Goal: Task Accomplishment & Management: Complete application form

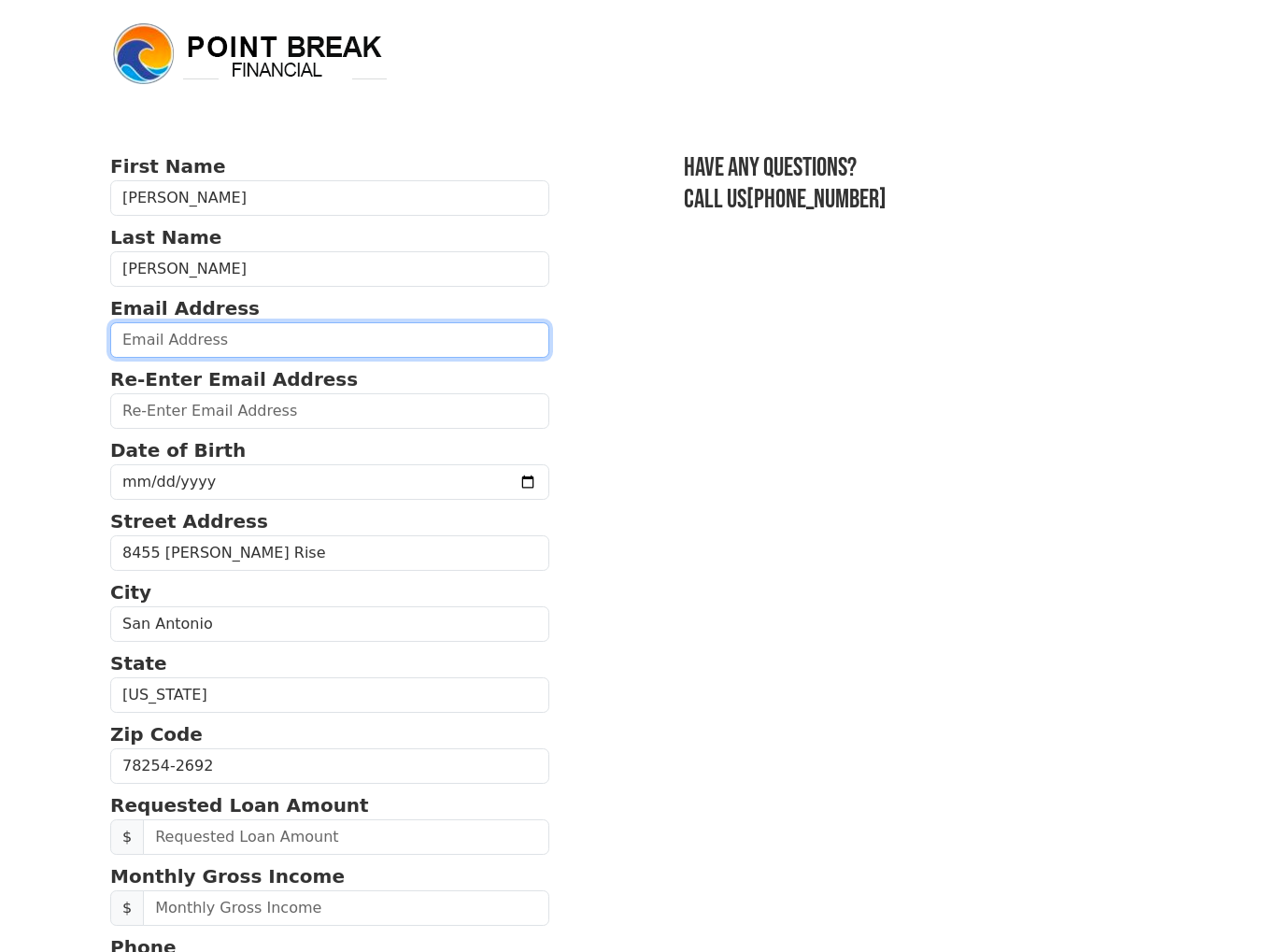
click at [232, 346] on input "email" at bounding box center [330, 339] width 439 height 36
type input "mnaranjo21@hotmail.com"
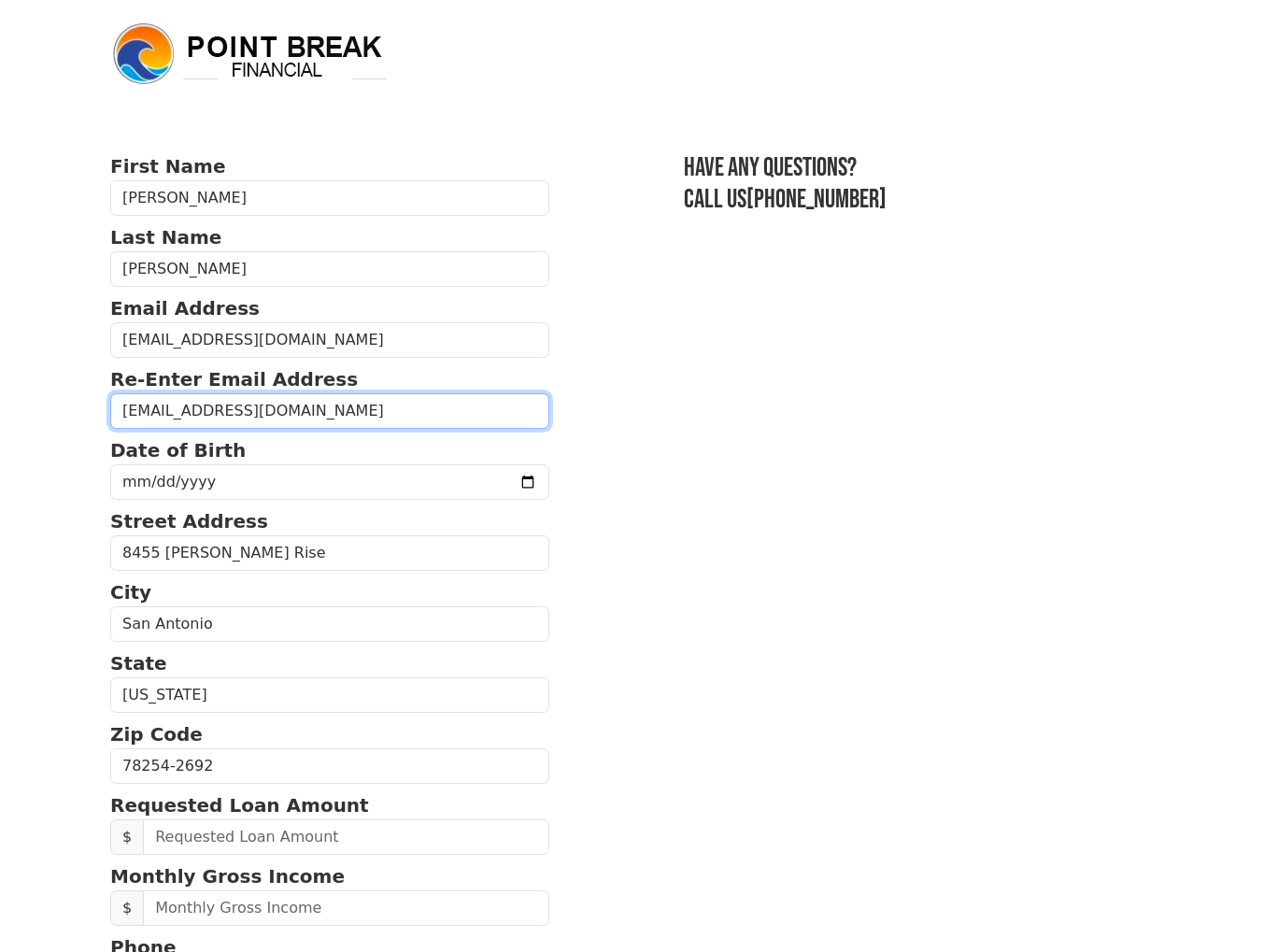
type input "mnaranjo21@hotmail.com"
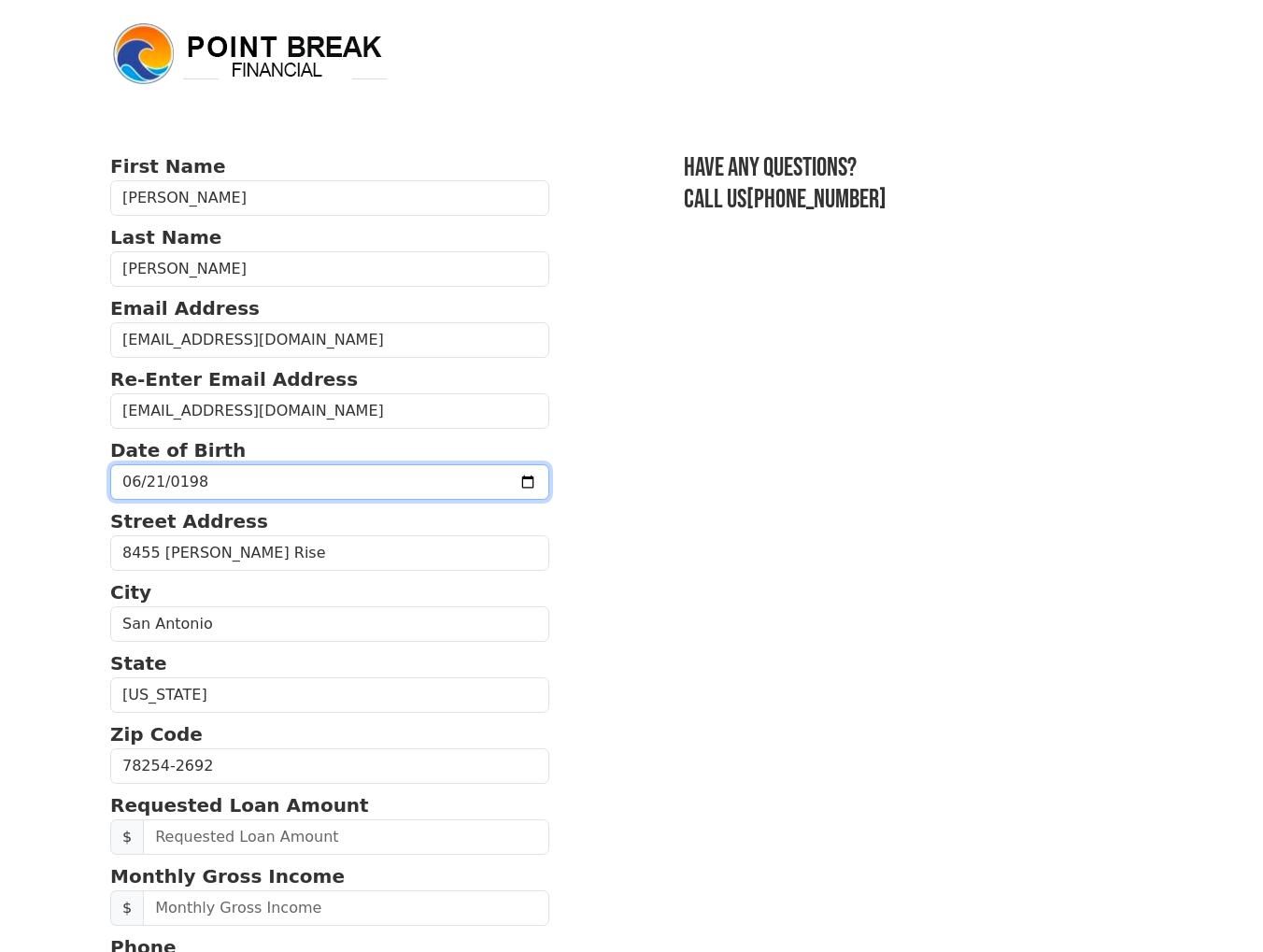
type input "1982-06-21"
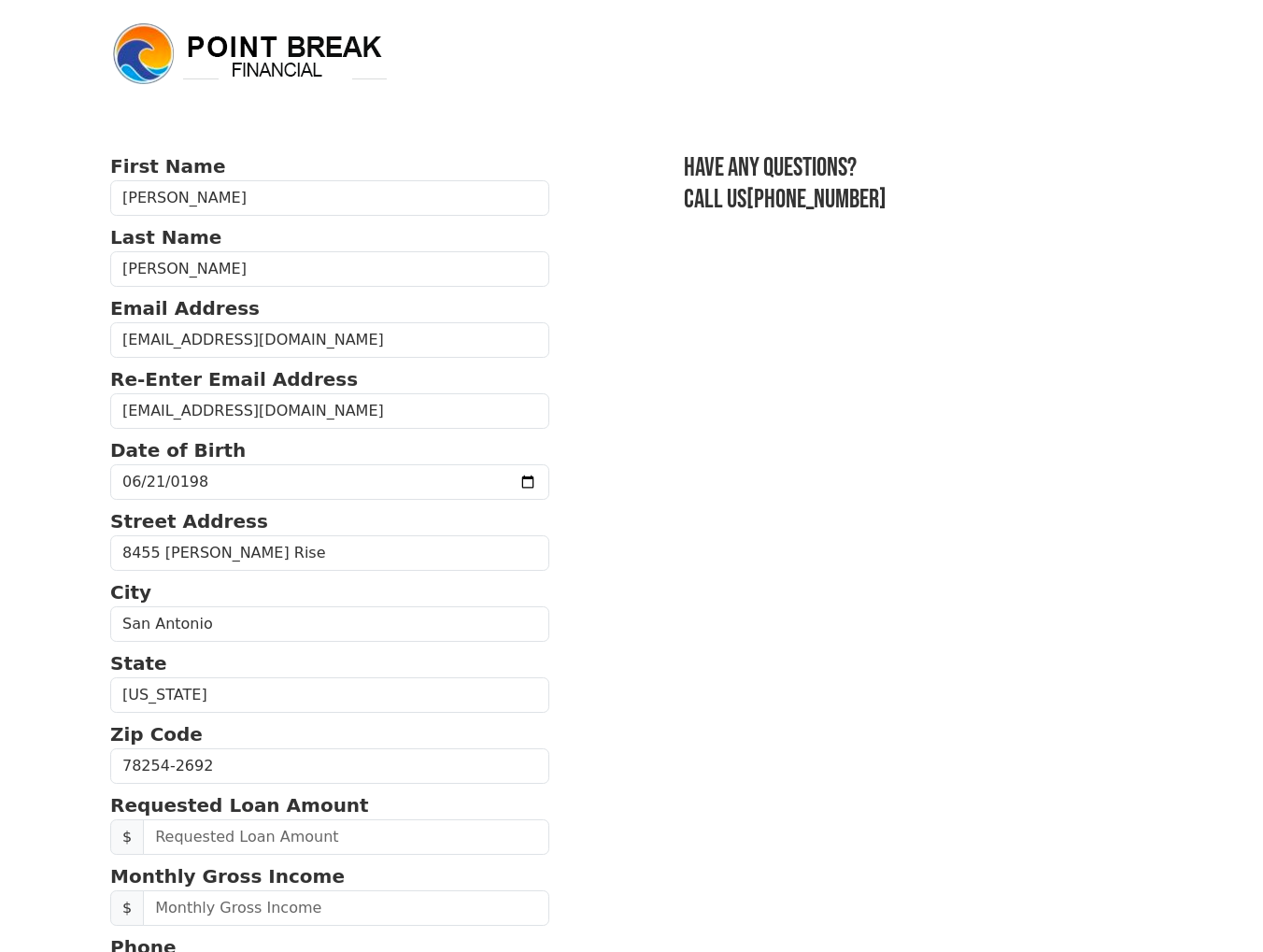
click at [798, 682] on section "First Name Michael Last Name Naranjo Email Address mnaranjo21@hotmail.com Re-En…" at bounding box center [632, 762] width 1043 height 1219
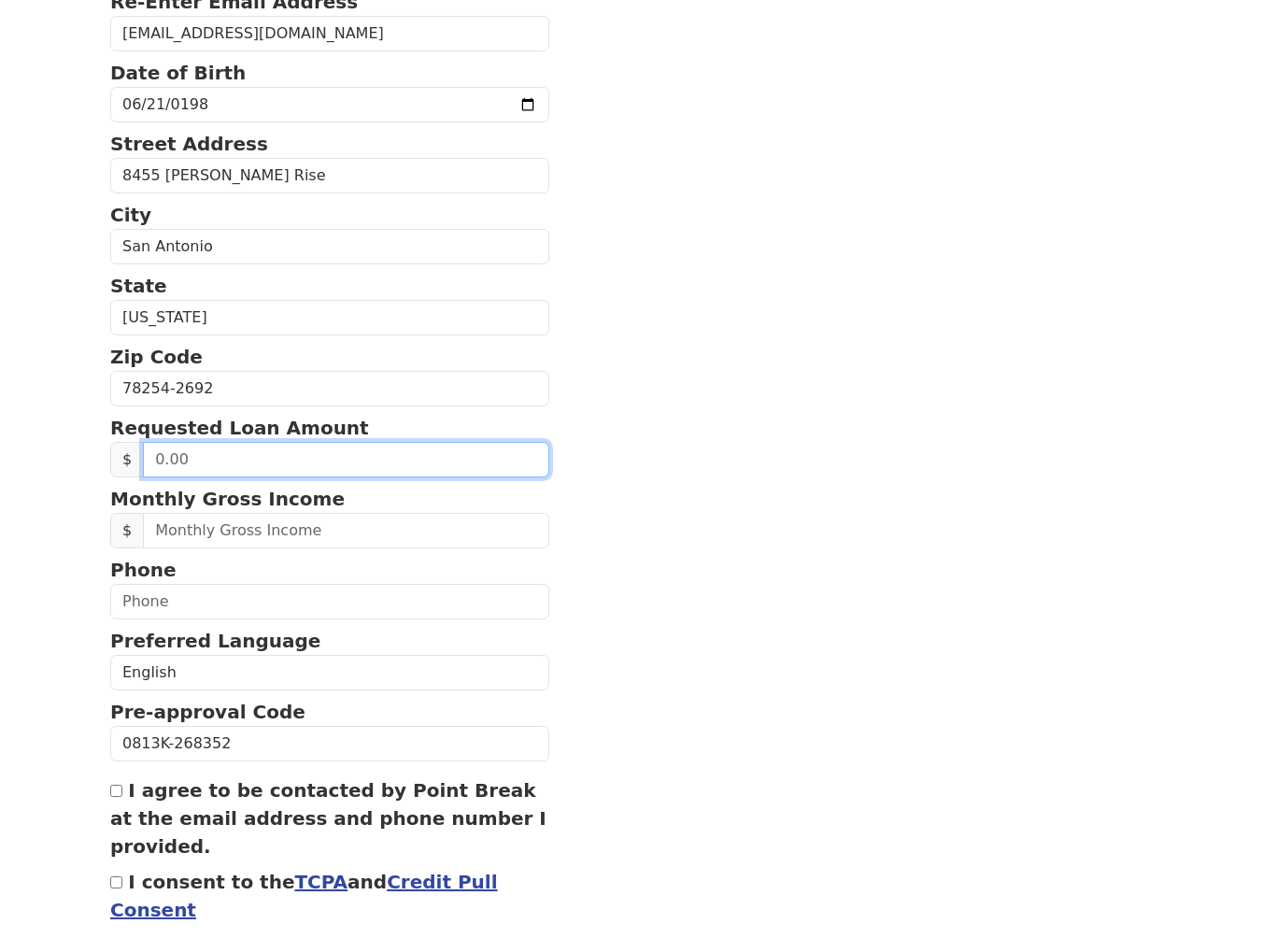
click at [198, 456] on input "text" at bounding box center [346, 459] width 406 height 36
type input "50,000.00"
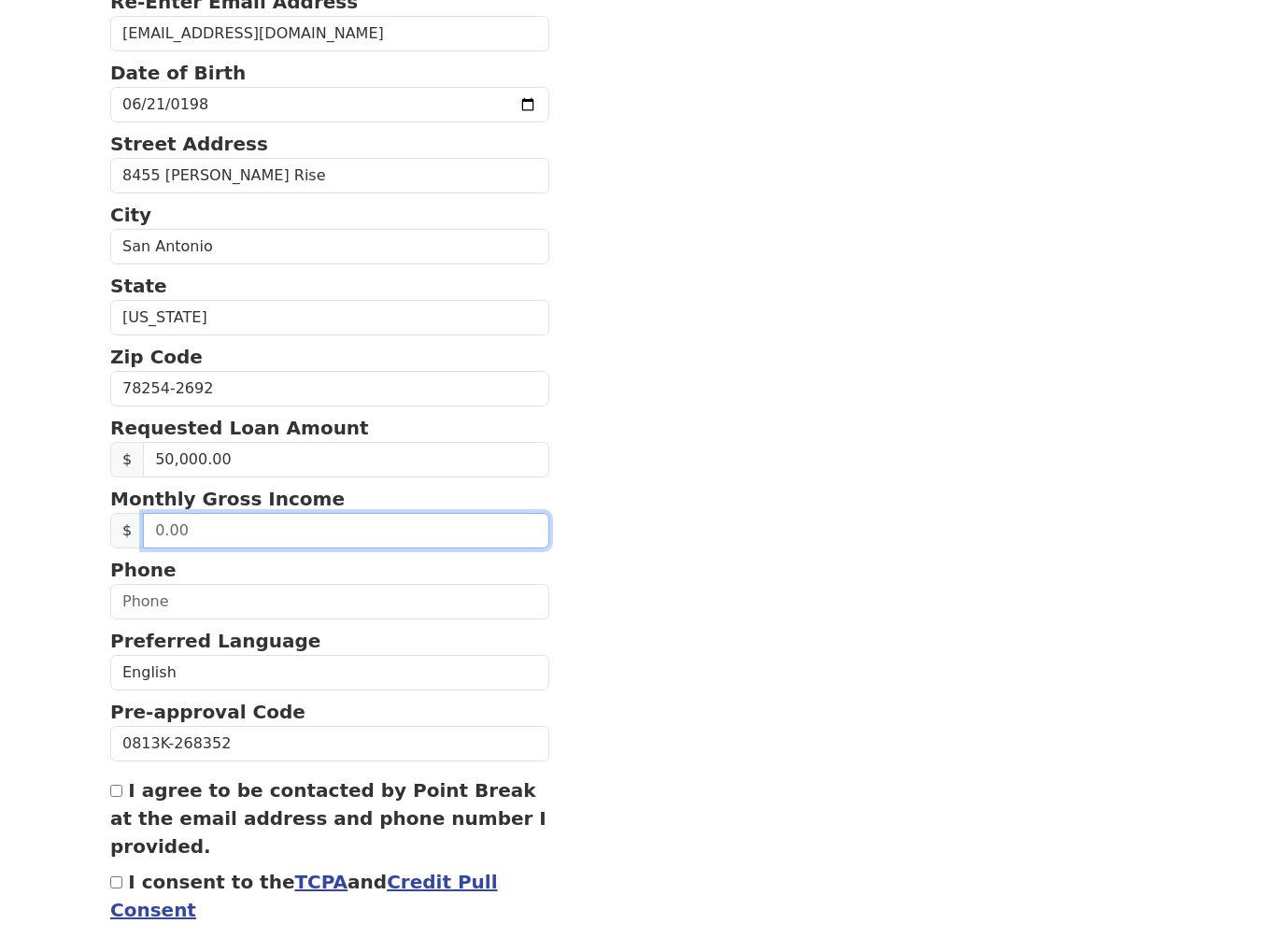
click at [247, 539] on input "text" at bounding box center [346, 530] width 406 height 36
type input "8,500.00"
click at [236, 579] on p "Phone" at bounding box center [330, 569] width 439 height 28
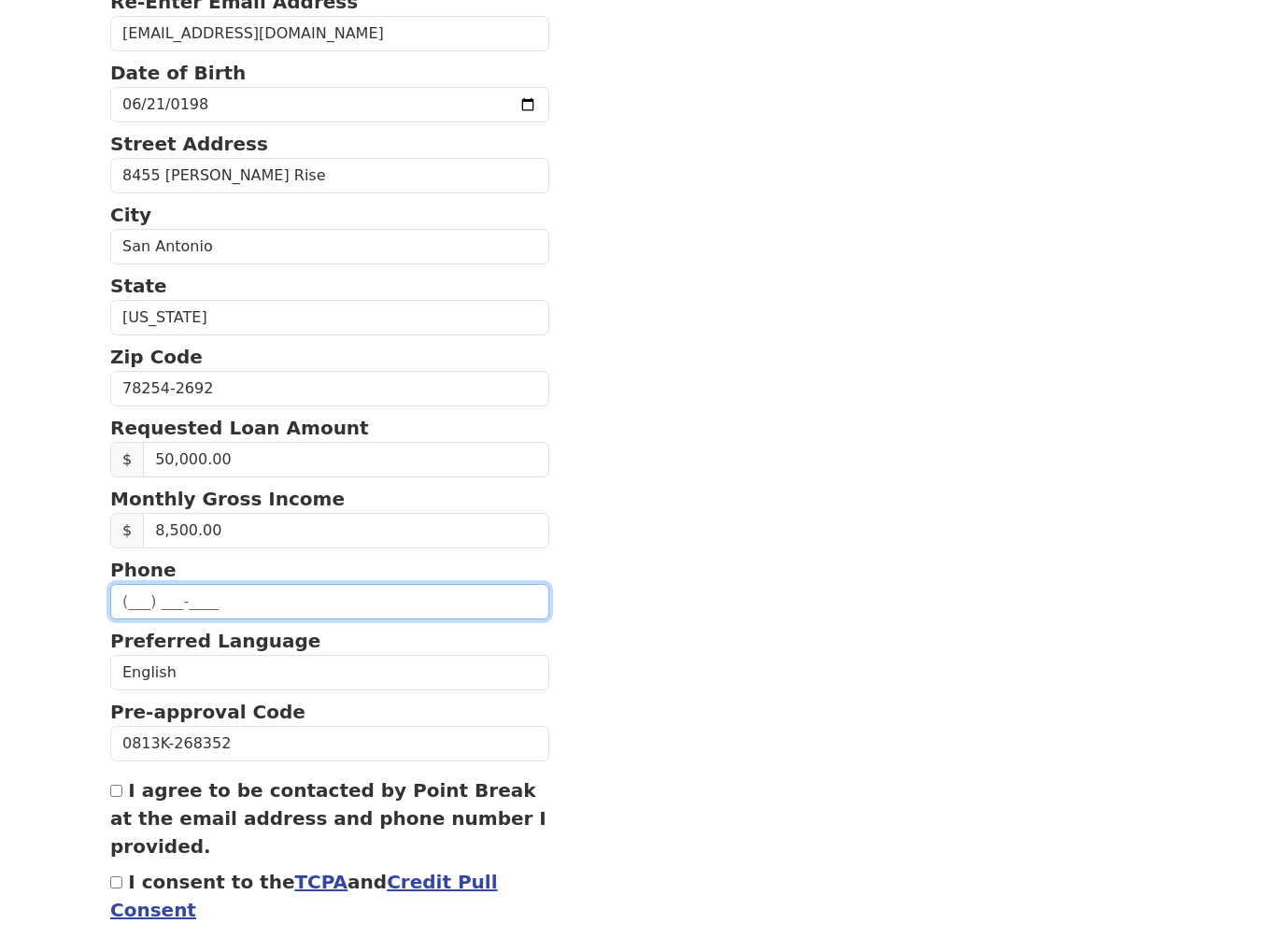
click at [231, 589] on input "text" at bounding box center [330, 601] width 439 height 36
type input "(210) 286-7969"
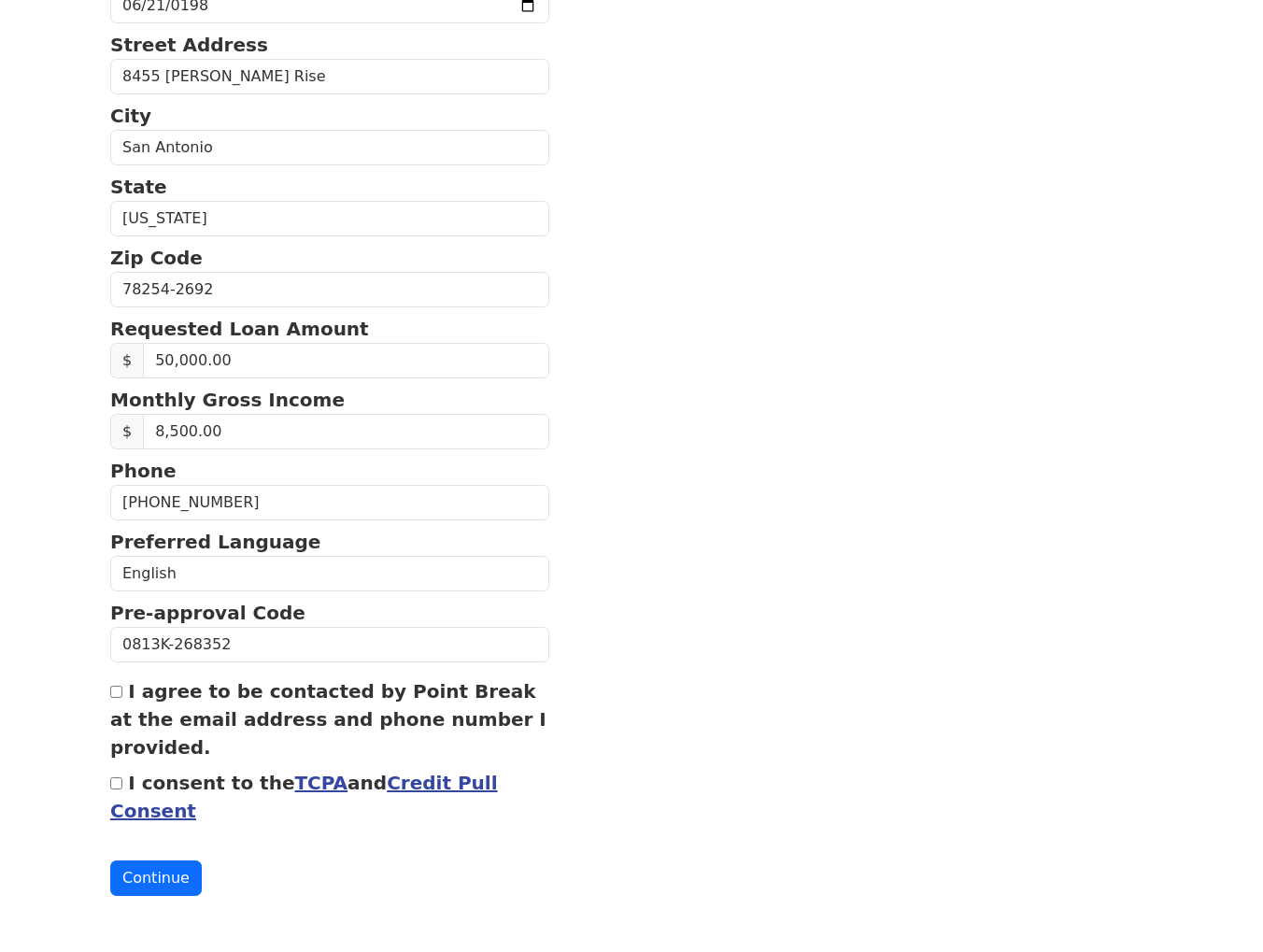
click at [114, 693] on input "I agree to be contacted by Point Break at the email address and phone number I …" at bounding box center [116, 691] width 13 height 13
checkbox input "true"
click at [118, 783] on input "I consent to the TCPA and Credit Pull Consent" at bounding box center [116, 783] width 13 height 13
checkbox input "true"
click at [162, 875] on button "Continue" at bounding box center [156, 877] width 91 height 36
